Goal: Transaction & Acquisition: Book appointment/travel/reservation

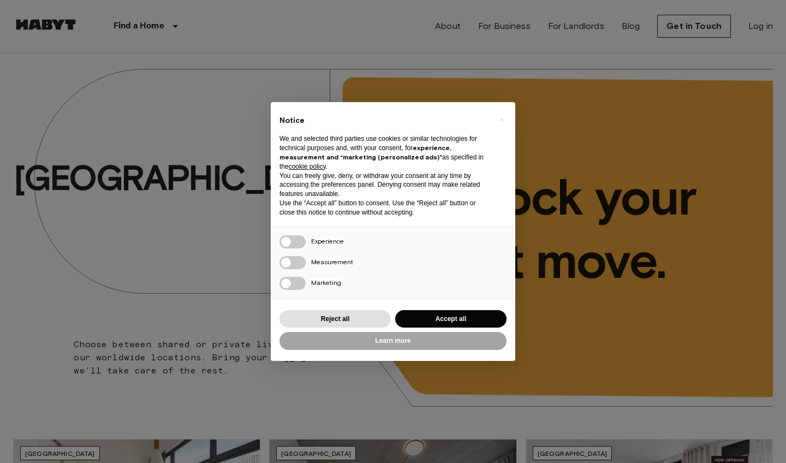
click at [470, 311] on button "Accept all" at bounding box center [450, 319] width 111 height 18
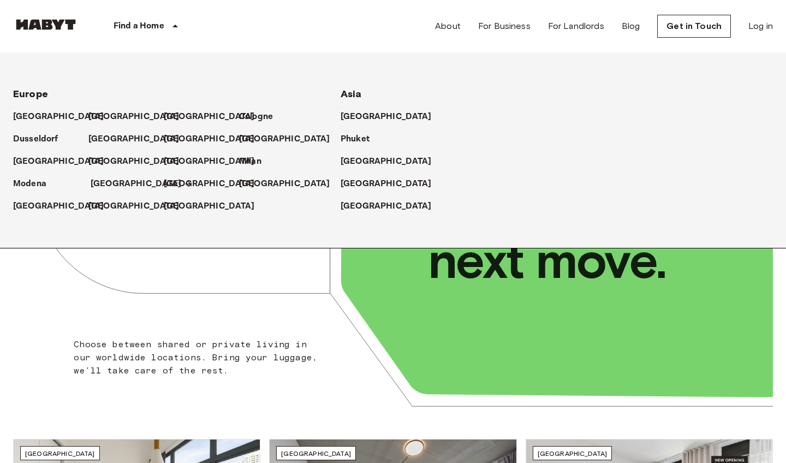
click at [101, 179] on p "[GEOGRAPHIC_DATA]" at bounding box center [136, 183] width 91 height 13
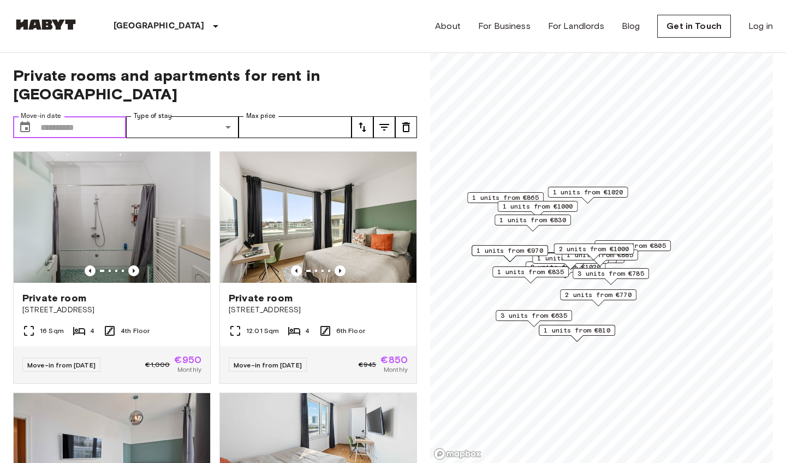
click at [54, 116] on input "Move-in date" at bounding box center [83, 127] width 86 height 22
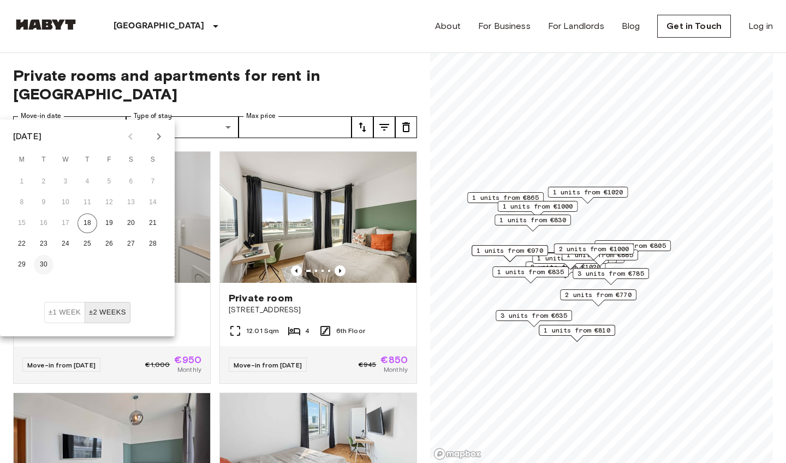
click at [50, 266] on button "30" at bounding box center [44, 265] width 20 height 20
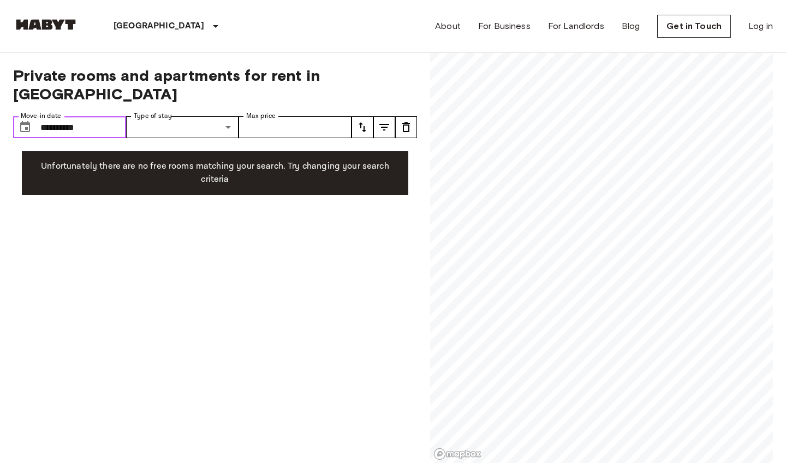
type input "**********"
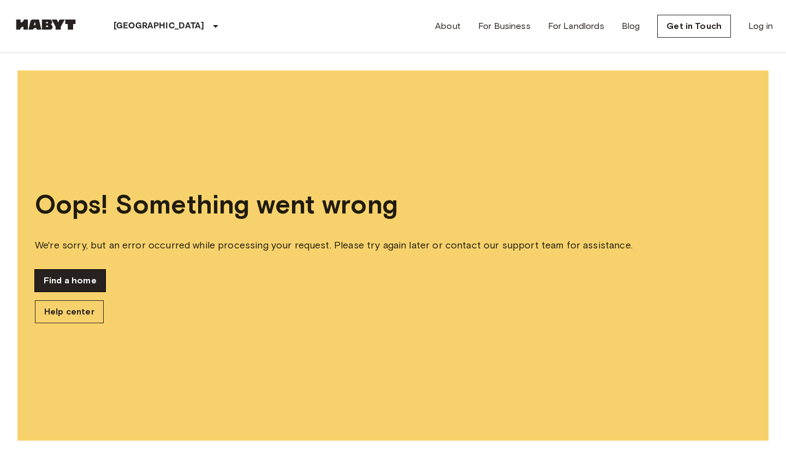
click at [59, 279] on link "Find a home" at bounding box center [70, 281] width 70 height 22
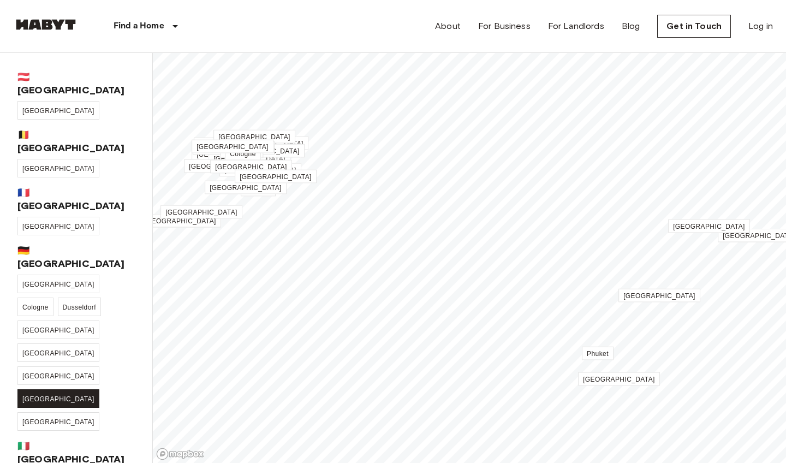
click at [43, 395] on span "[GEOGRAPHIC_DATA]" at bounding box center [58, 399] width 72 height 8
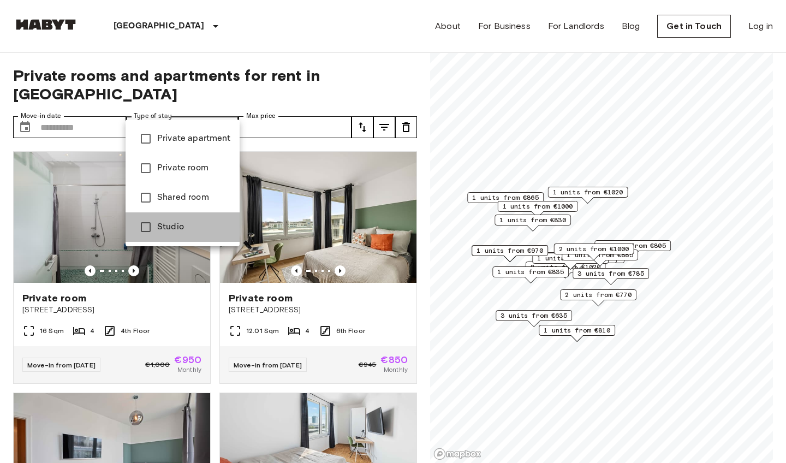
click at [186, 223] on span "Studio" at bounding box center [194, 226] width 74 height 13
type input "******"
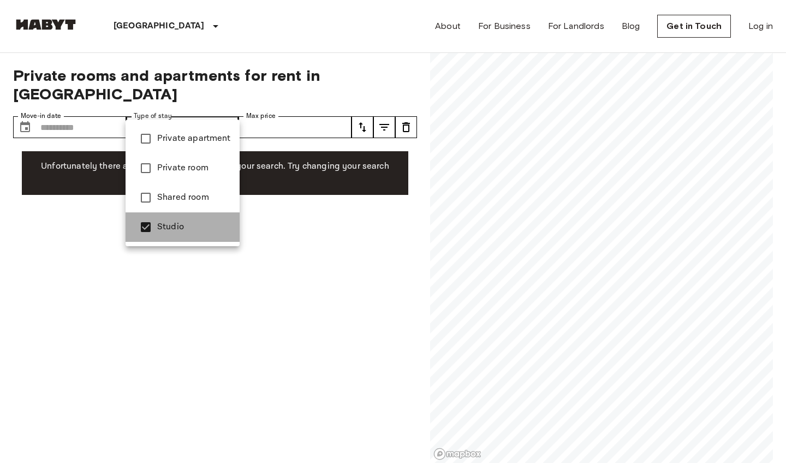
click at [186, 223] on span "Studio" at bounding box center [194, 226] width 74 height 13
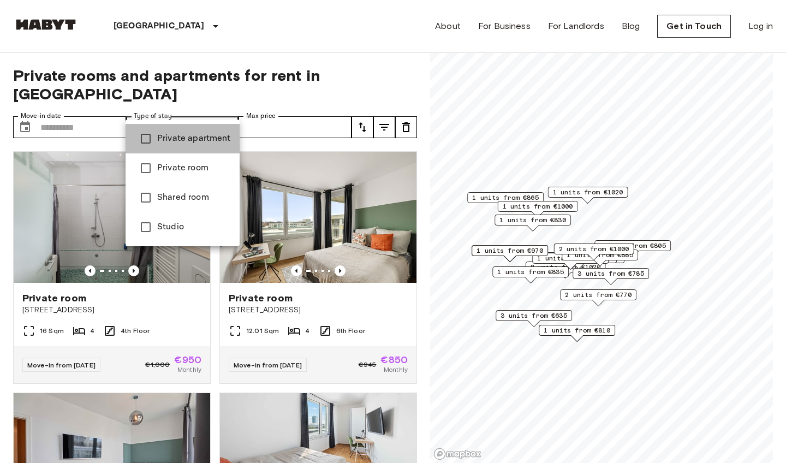
click at [195, 141] on span "Private apartment" at bounding box center [194, 138] width 74 height 13
type input "**********"
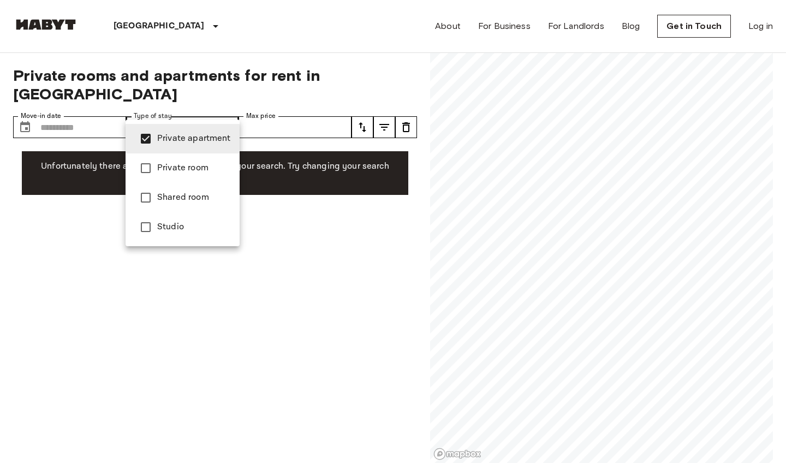
click at [195, 141] on span "Private apartment" at bounding box center [194, 138] width 74 height 13
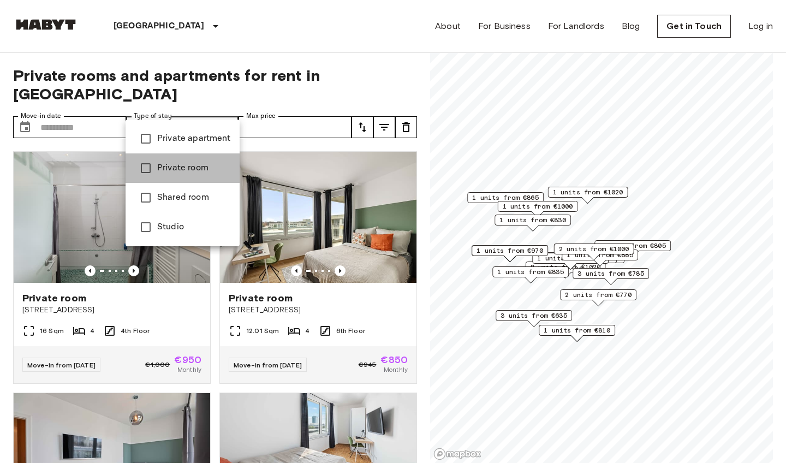
click at [193, 174] on span "Private room" at bounding box center [194, 168] width 74 height 13
type input "**********"
click at [352, 71] on div at bounding box center [393, 231] width 786 height 463
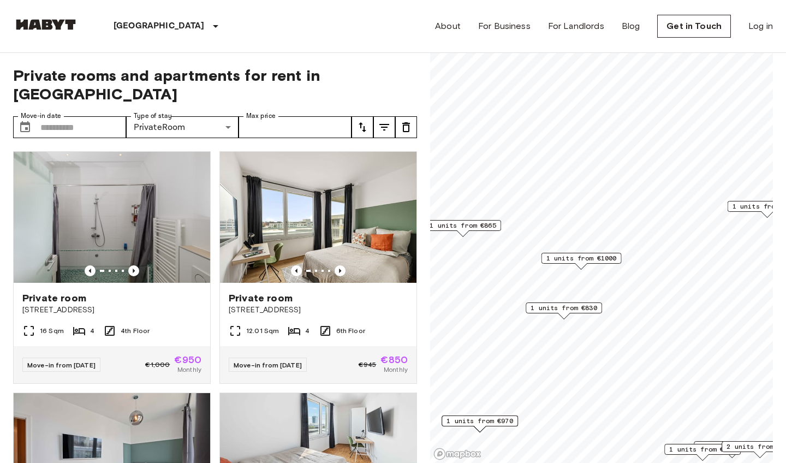
click at [507, 259] on span "1 units from €1000" at bounding box center [581, 258] width 70 height 10
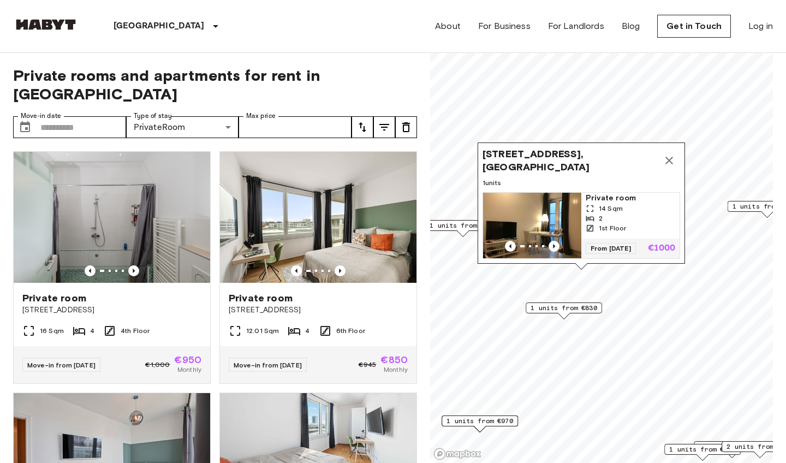
click at [458, 226] on span "1 units from €865" at bounding box center [462, 225] width 67 height 10
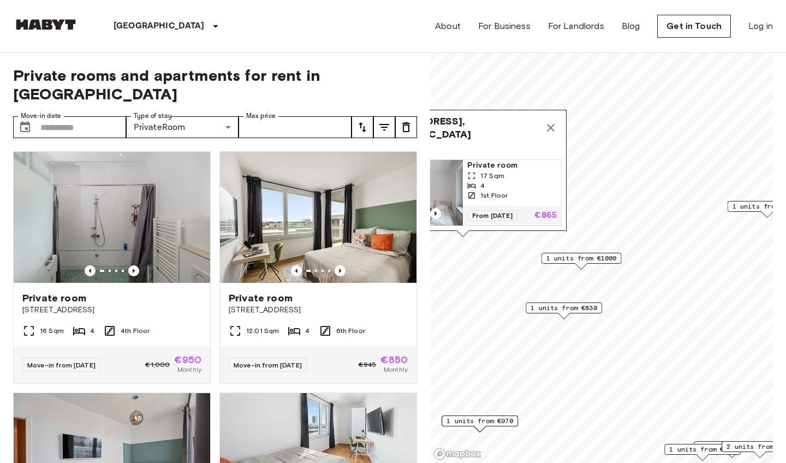
click at [507, 307] on span "1 units from €830" at bounding box center [563, 308] width 67 height 10
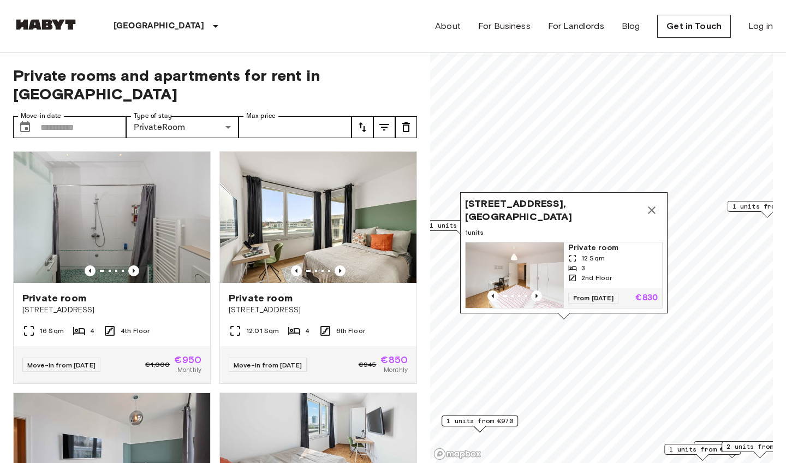
click at [507, 207] on span "1 units from €1020" at bounding box center [767, 206] width 70 height 10
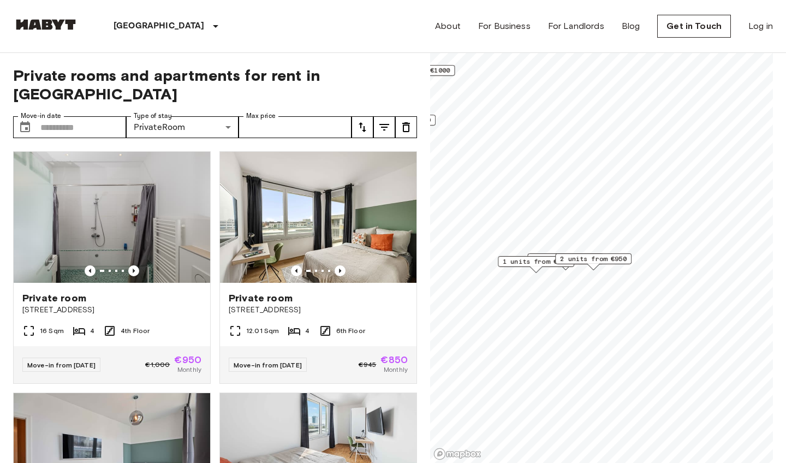
click at [507, 261] on span "1 units from €875" at bounding box center [536, 261] width 67 height 10
